Goal: Transaction & Acquisition: Purchase product/service

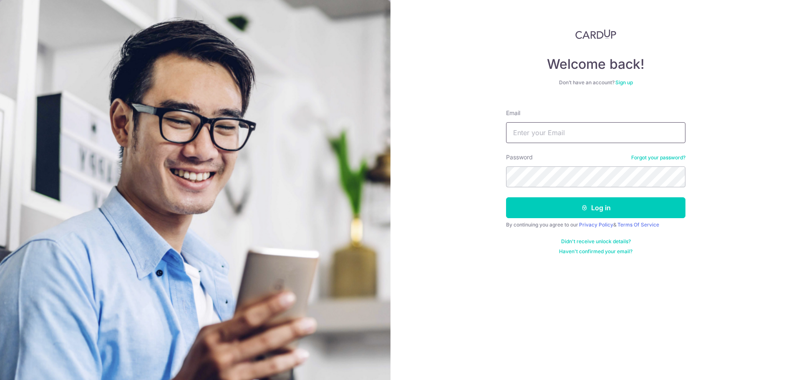
click at [538, 134] on input "Email" at bounding box center [595, 132] width 179 height 21
type input "[EMAIL_ADDRESS][DOMAIN_NAME]"
click at [506, 197] on button "Log in" at bounding box center [595, 207] width 179 height 21
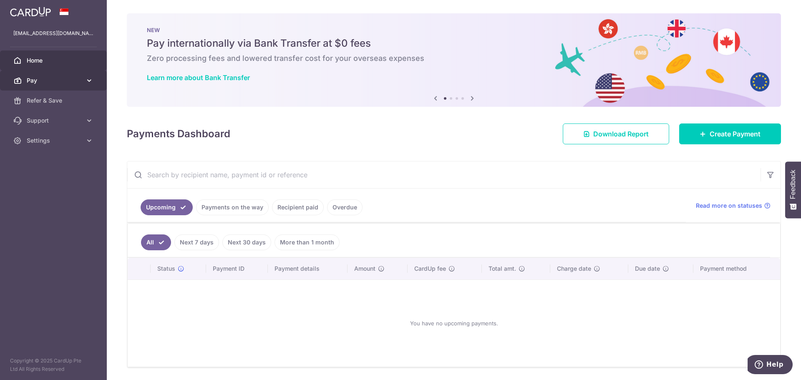
click at [33, 77] on span "Pay" at bounding box center [54, 80] width 55 height 8
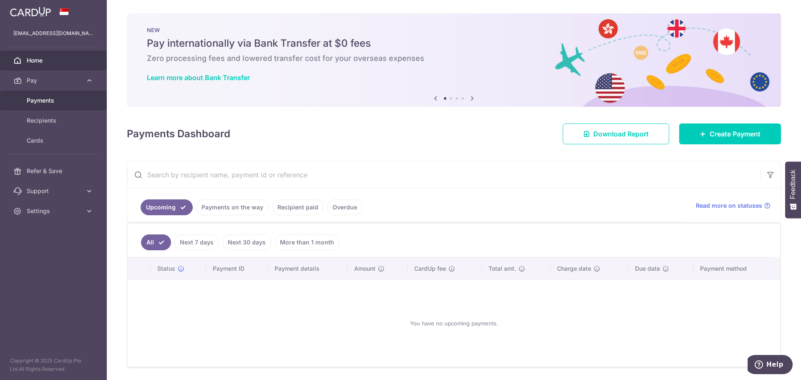
click at [25, 104] on link "Payments" at bounding box center [53, 101] width 107 height 20
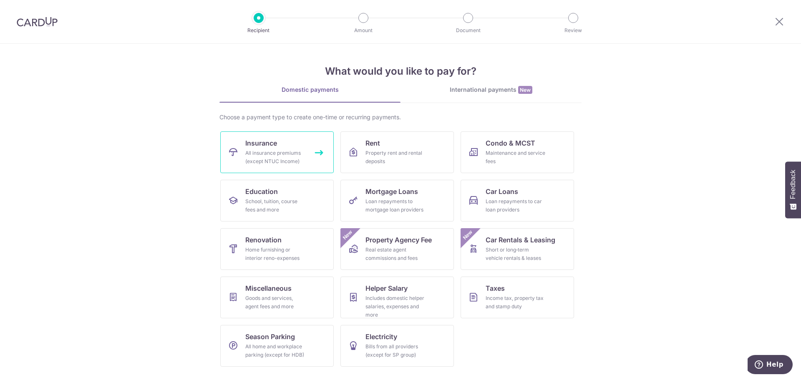
click at [253, 150] on div "All insurance premiums (except NTUC Income)" at bounding box center [275, 157] width 60 height 17
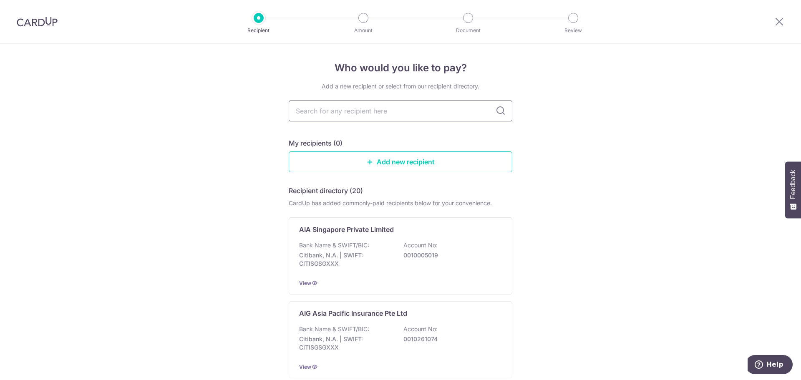
click at [333, 111] on input "text" at bounding box center [401, 111] width 224 height 21
type input "prudentia"
click at [329, 111] on input "prudentia" at bounding box center [401, 111] width 224 height 21
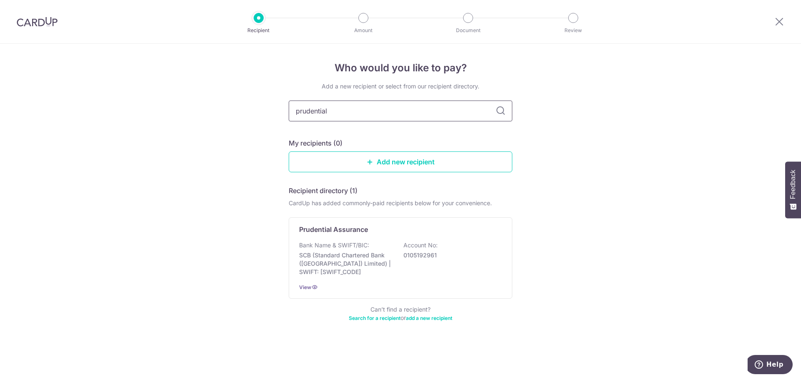
type input "prudential"
click at [504, 113] on icon at bounding box center [501, 111] width 10 height 10
click at [499, 109] on icon at bounding box center [501, 111] width 10 height 10
drag, startPoint x: 384, startPoint y: 109, endPoint x: 374, endPoint y: 111, distance: 9.3
click at [383, 109] on input "prudential" at bounding box center [401, 111] width 224 height 21
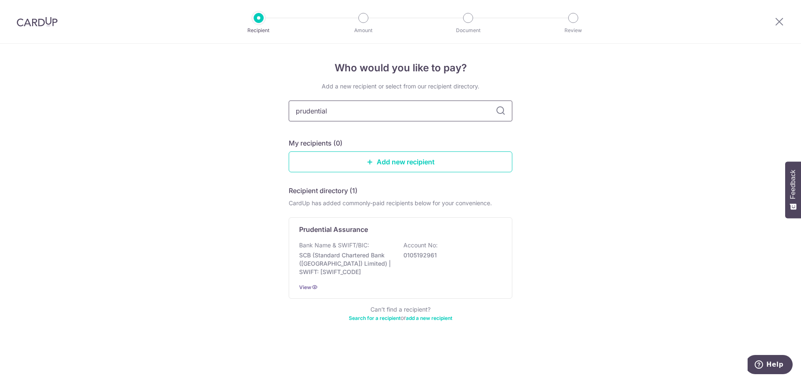
drag, startPoint x: 374, startPoint y: 111, endPoint x: 260, endPoint y: 121, distance: 114.4
click at [260, 121] on div "Who would you like to pay? Add a new recipient or select from our recipient dir…" at bounding box center [400, 212] width 801 height 336
click at [143, 285] on div "Who would you like to pay? Add a new recipient or select from our recipient dir…" at bounding box center [400, 212] width 801 height 336
click at [303, 266] on p "SCB (Standard Chartered Bank (Singapore) Limited) | SWIFT: SCBLSG22XXX" at bounding box center [345, 263] width 93 height 25
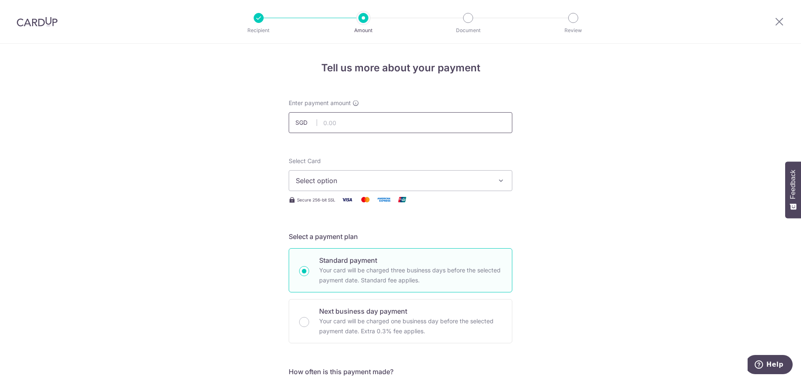
click at [346, 121] on input "text" at bounding box center [401, 122] width 224 height 21
type input "3,267.28"
click at [342, 182] on span "Select option" at bounding box center [393, 181] width 194 height 10
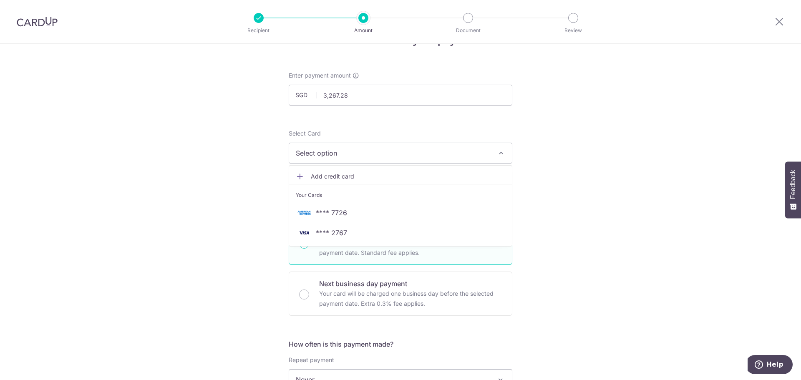
scroll to position [42, 0]
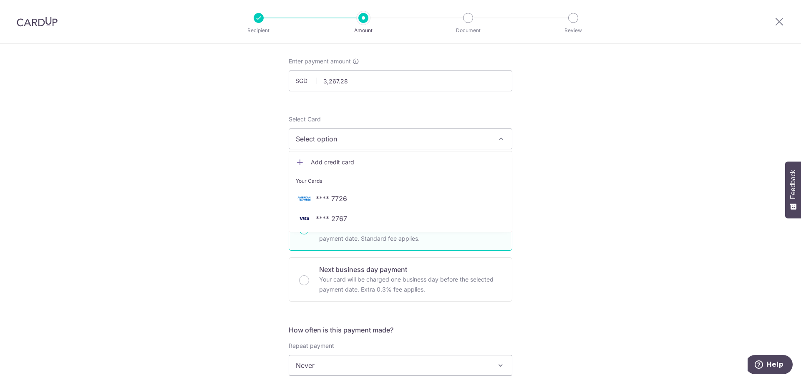
click at [622, 204] on div "Tell us more about your payment Enter payment amount SGD 3,267.28 3267.28 Selec…" at bounding box center [400, 379] width 801 height 755
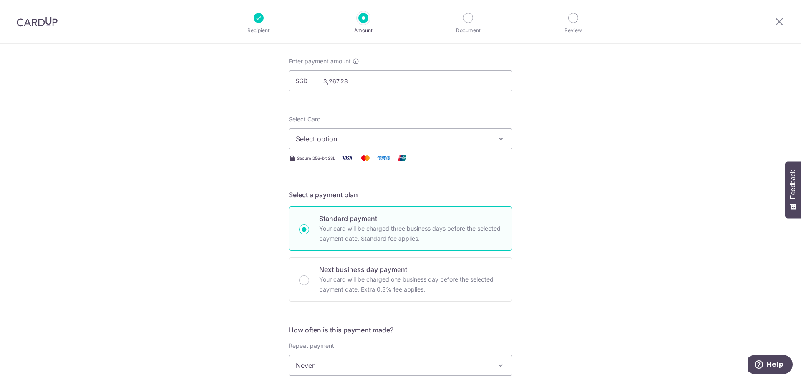
click at [354, 133] on button "Select option" at bounding box center [401, 139] width 224 height 21
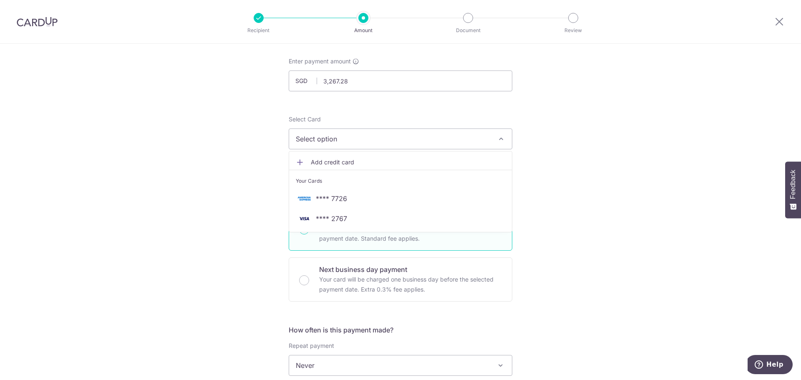
click at [317, 164] on span "Add credit card" at bounding box center [408, 162] width 194 height 8
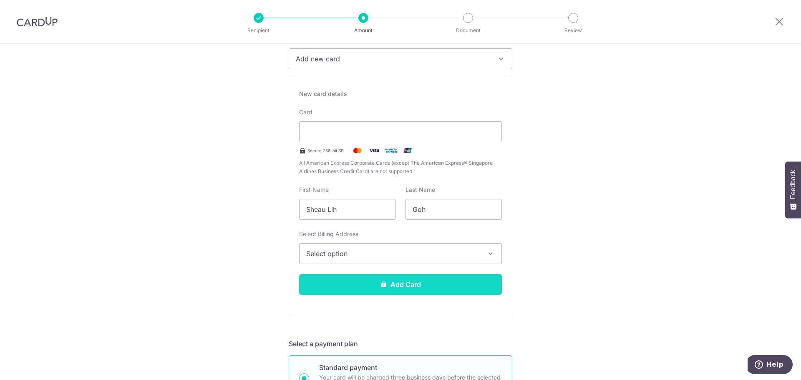
scroll to position [125, 0]
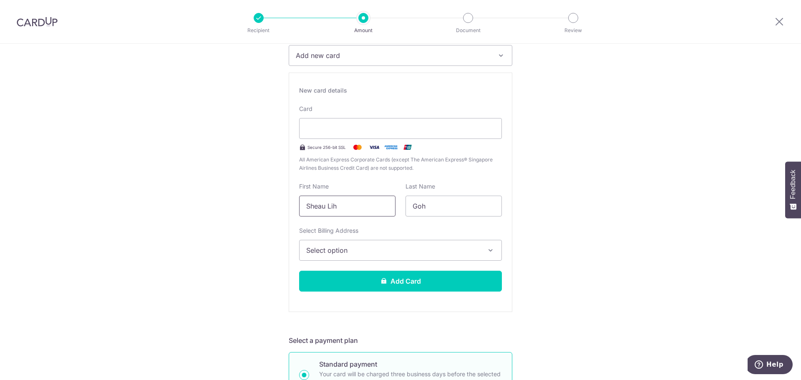
click at [337, 202] on input "Sheau Lih" at bounding box center [347, 206] width 96 height 21
click at [338, 249] on span "Select option" at bounding box center [393, 250] width 174 height 10
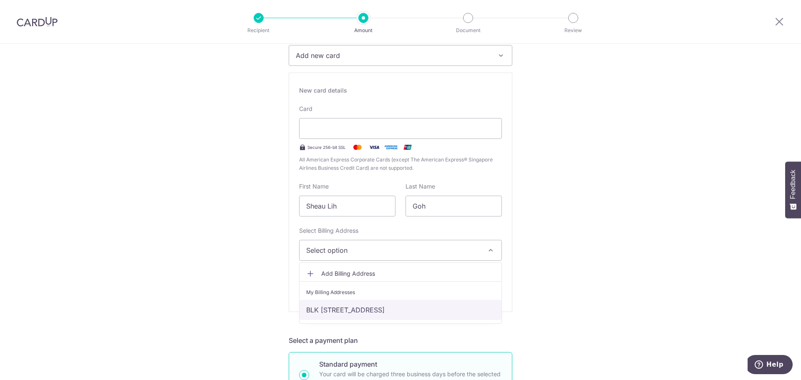
click at [320, 311] on link "BLK 60, MARINE DRIVE, #11-64, Singapore, Singapore-440060" at bounding box center [401, 310] width 202 height 20
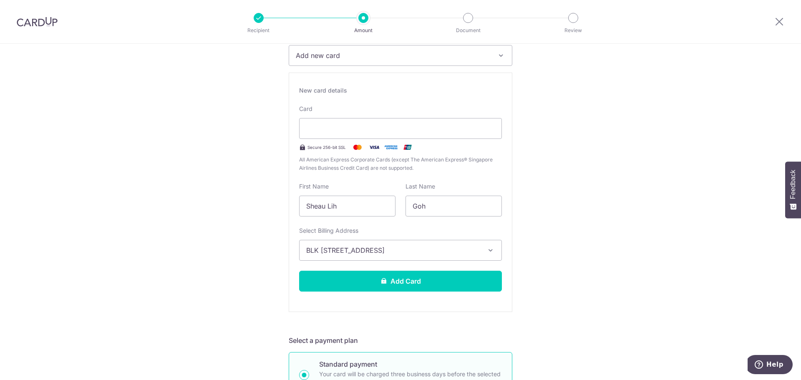
click at [488, 248] on icon "button" at bounding box center [491, 250] width 8 height 8
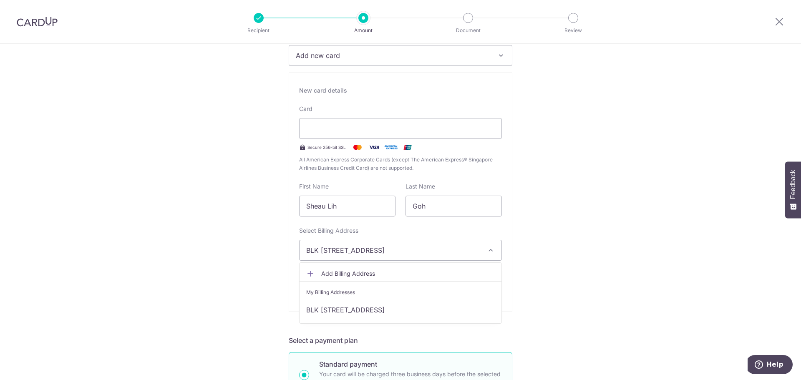
click at [488, 248] on icon "button" at bounding box center [491, 250] width 8 height 8
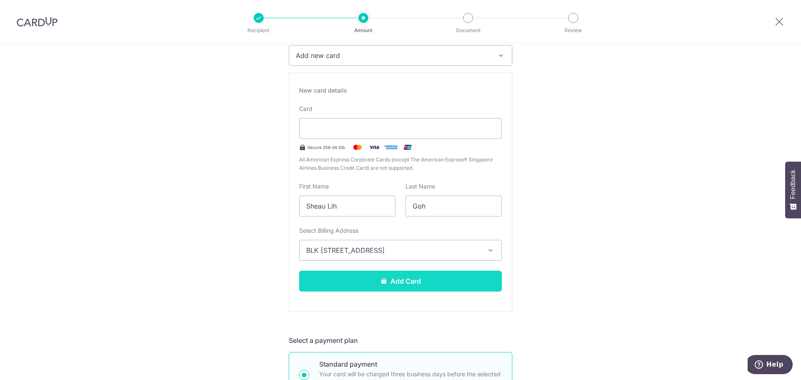
click at [407, 284] on button "Add Card" at bounding box center [400, 281] width 203 height 21
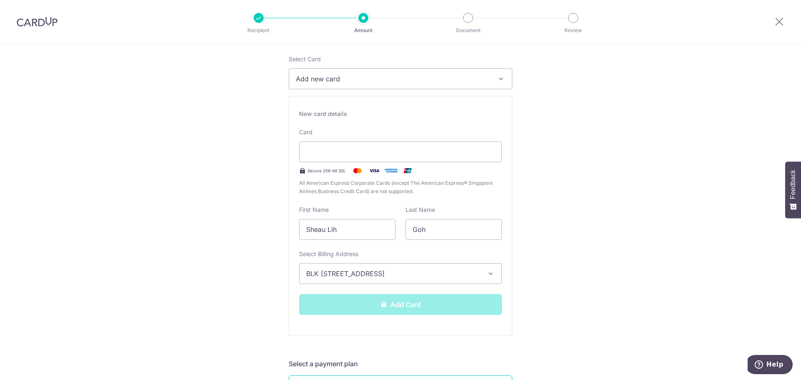
scroll to position [0, 0]
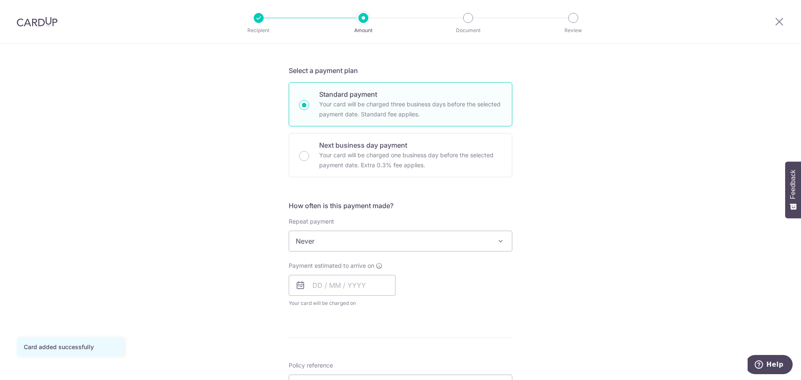
scroll to position [167, 0]
click at [468, 241] on span "Never" at bounding box center [400, 240] width 223 height 20
click at [318, 286] on input "text" at bounding box center [342, 284] width 107 height 21
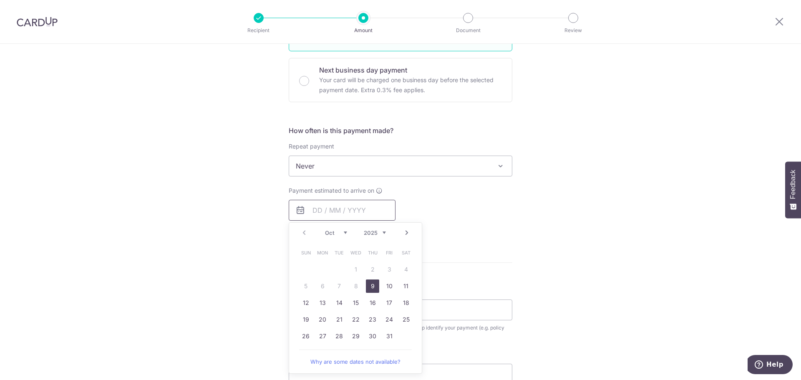
scroll to position [250, 0]
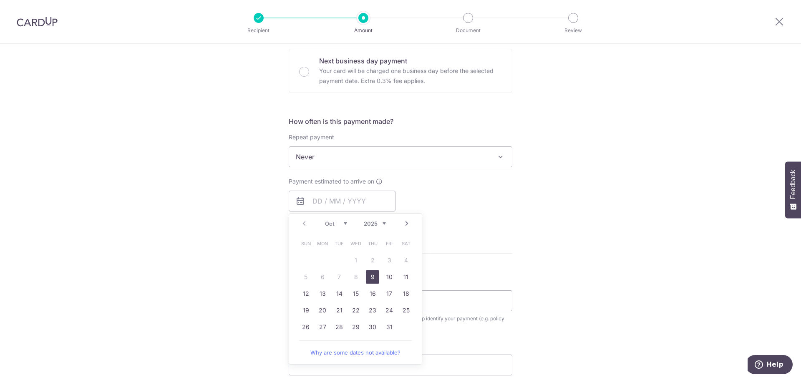
click at [370, 280] on link "9" at bounding box center [372, 276] width 13 height 13
type input "[DATE]"
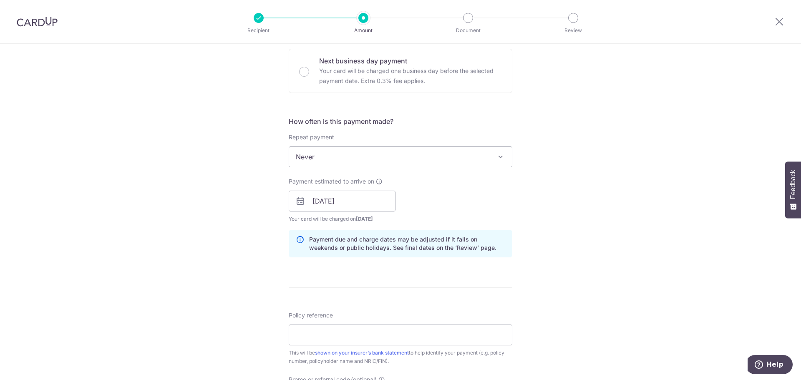
click at [565, 234] on div "Tell us more about your payment Enter payment amount SGD 3,267.28 3267.28 Card …" at bounding box center [400, 187] width 801 height 789
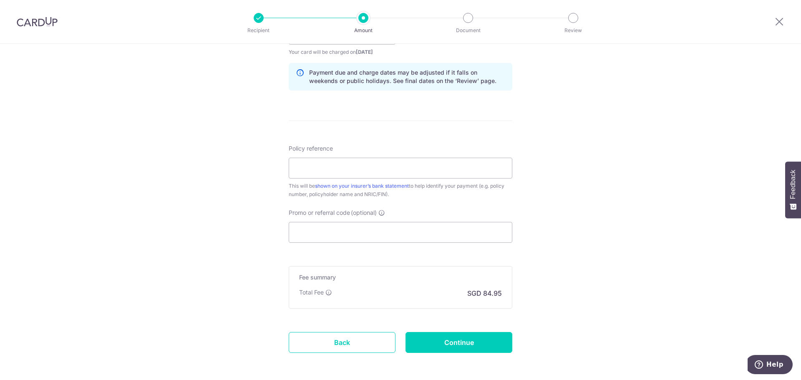
scroll to position [453, 0]
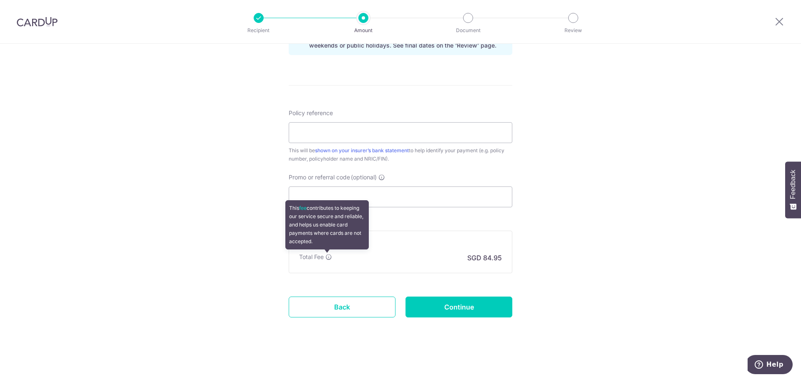
click at [327, 256] on icon at bounding box center [329, 257] width 7 height 7
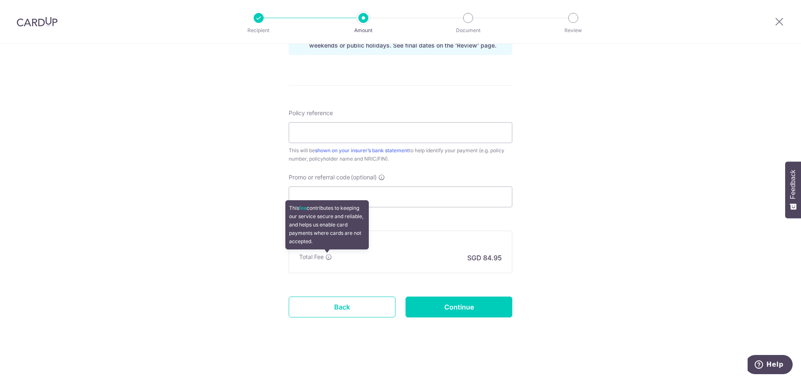
click at [327, 257] on icon at bounding box center [329, 257] width 7 height 7
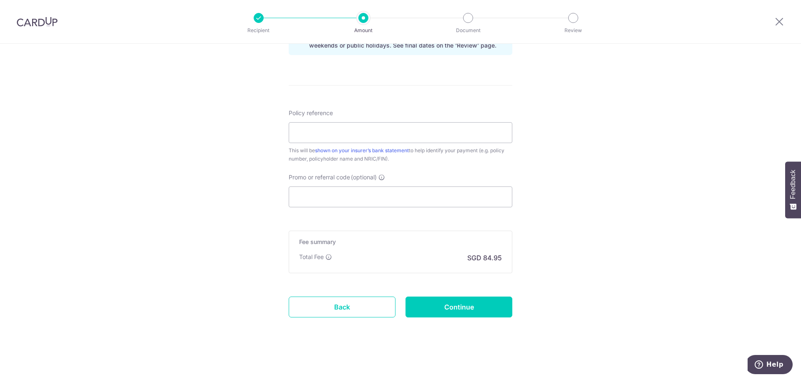
click at [468, 259] on p "SGD 84.95" at bounding box center [484, 258] width 35 height 10
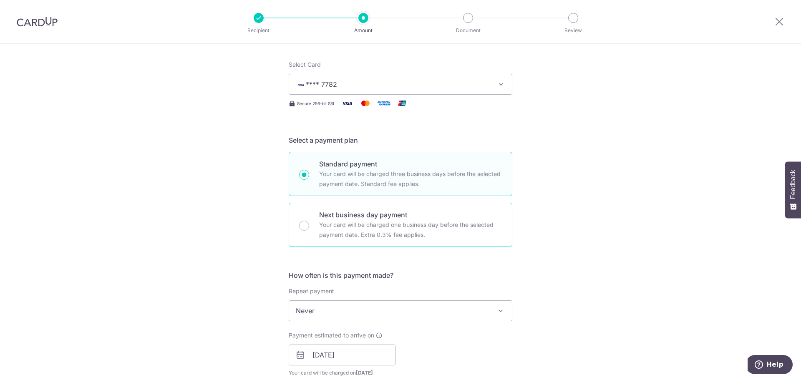
scroll to position [0, 0]
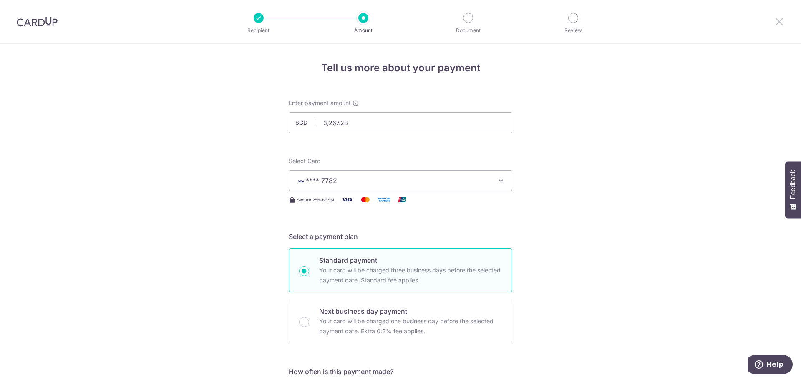
click at [780, 23] on icon at bounding box center [780, 21] width 10 height 10
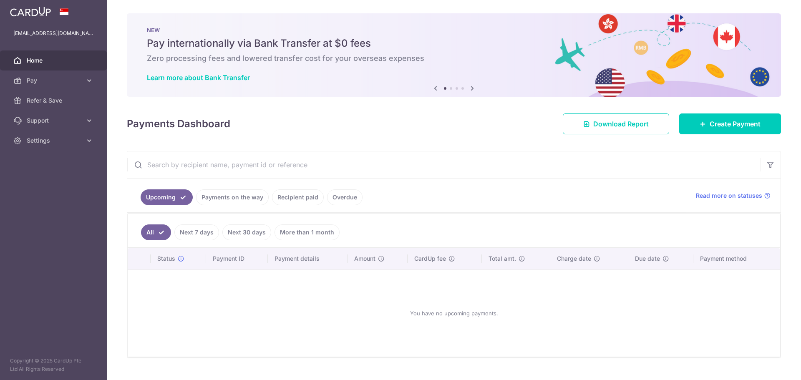
click at [39, 13] on img at bounding box center [30, 12] width 41 height 10
click at [92, 142] on icon at bounding box center [89, 140] width 8 height 8
click at [44, 178] on span "Logout" at bounding box center [54, 181] width 55 height 8
